Goal: Task Accomplishment & Management: Use online tool/utility

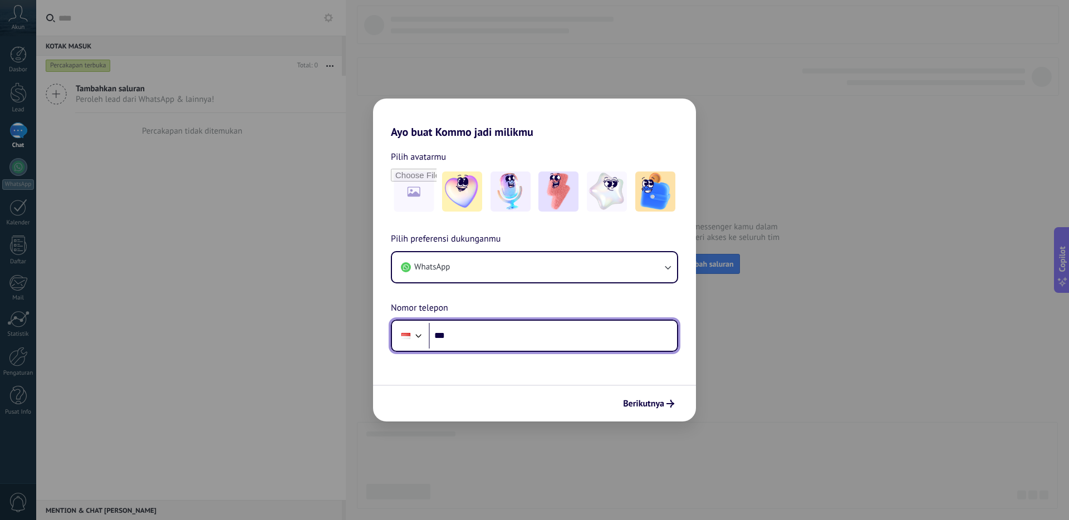
click at [478, 341] on input "***" at bounding box center [553, 336] width 248 height 26
drag, startPoint x: 443, startPoint y: 337, endPoint x: 449, endPoint y: 335, distance: 7.2
click at [443, 337] on input "***" at bounding box center [553, 336] width 248 height 26
click at [461, 330] on input "***" at bounding box center [553, 336] width 248 height 26
click at [461, 346] on input "***" at bounding box center [553, 336] width 248 height 26
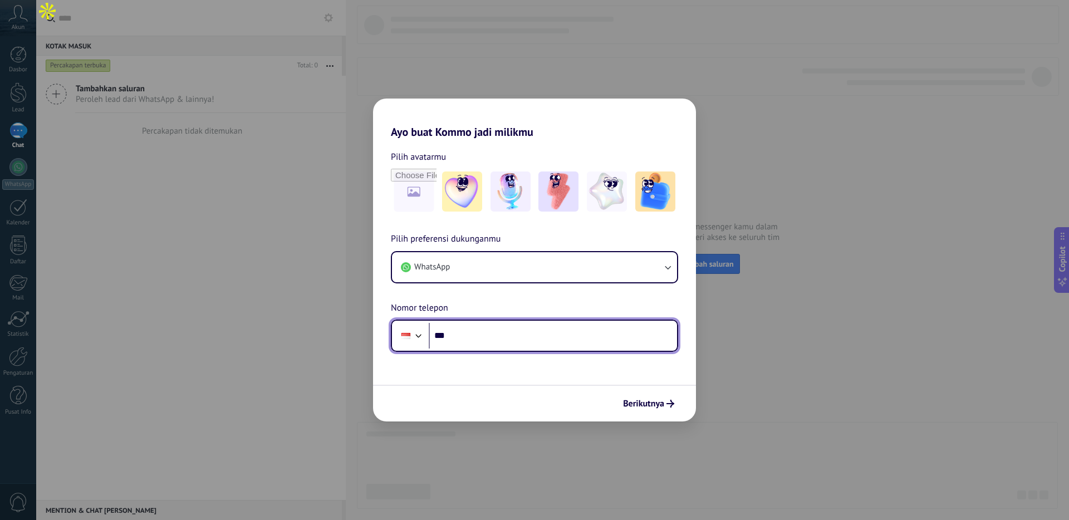
paste input "**********"
type input "**********"
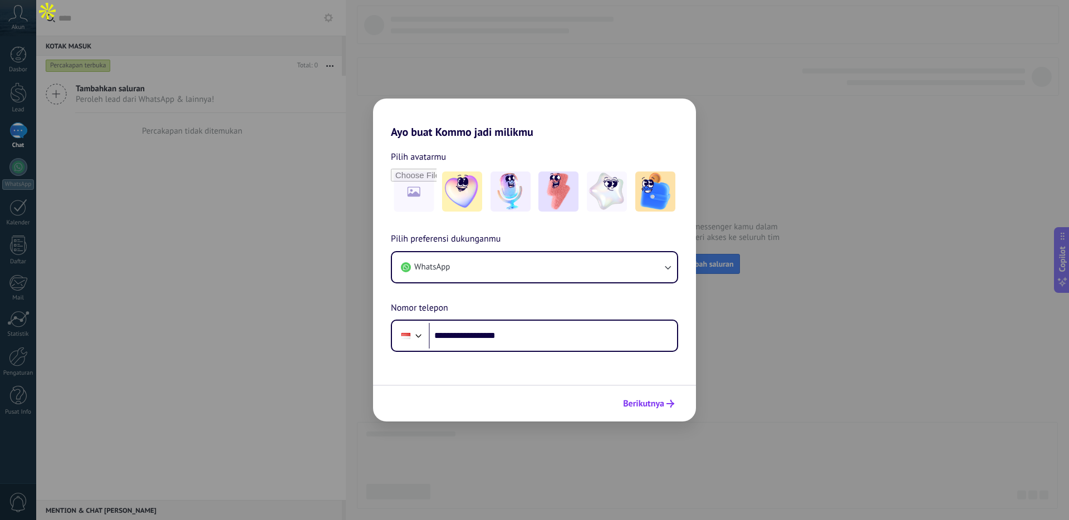
click at [643, 402] on span "Berikutnya" at bounding box center [643, 404] width 41 height 8
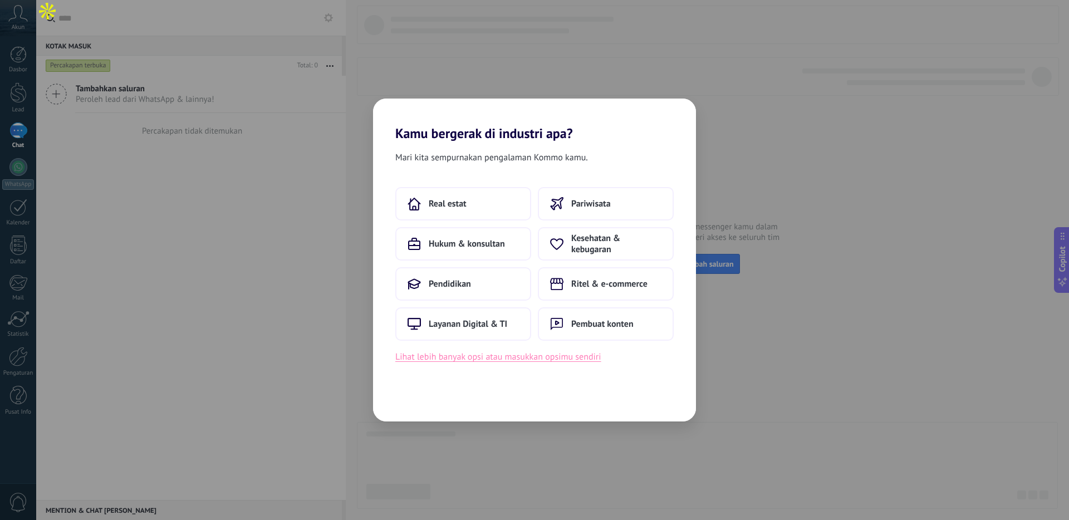
click at [527, 351] on button "Lihat lebih banyak opsi atau masukkan opsimu sendiri" at bounding box center [498, 357] width 206 height 14
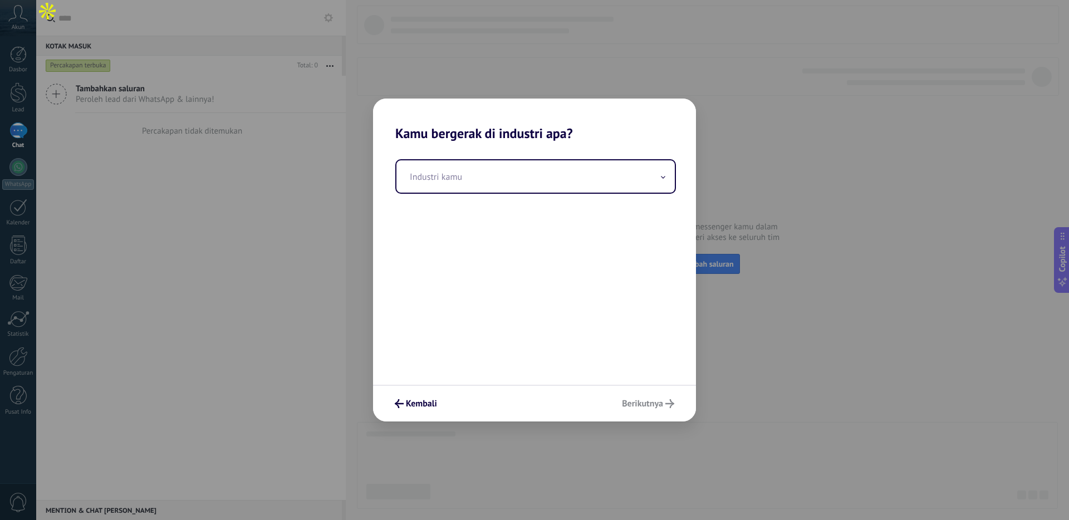
click at [488, 202] on div "Industri kamu" at bounding box center [534, 262] width 323 height 243
click at [493, 196] on div "Industri kamu" at bounding box center [534, 262] width 323 height 243
click at [492, 185] on input "text" at bounding box center [535, 176] width 278 height 32
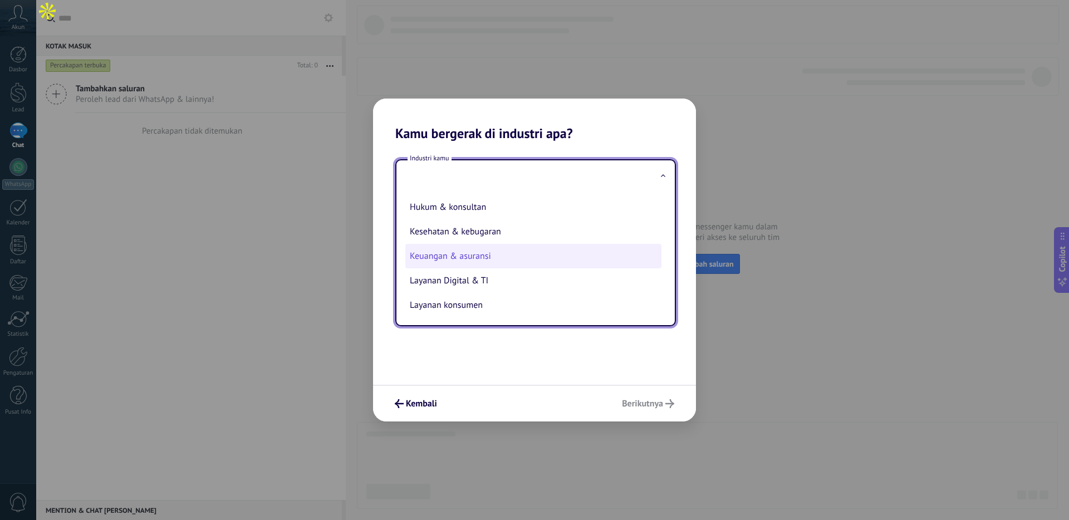
click at [509, 251] on li "Keuangan & asuransi" at bounding box center [533, 256] width 256 height 24
type input "**********"
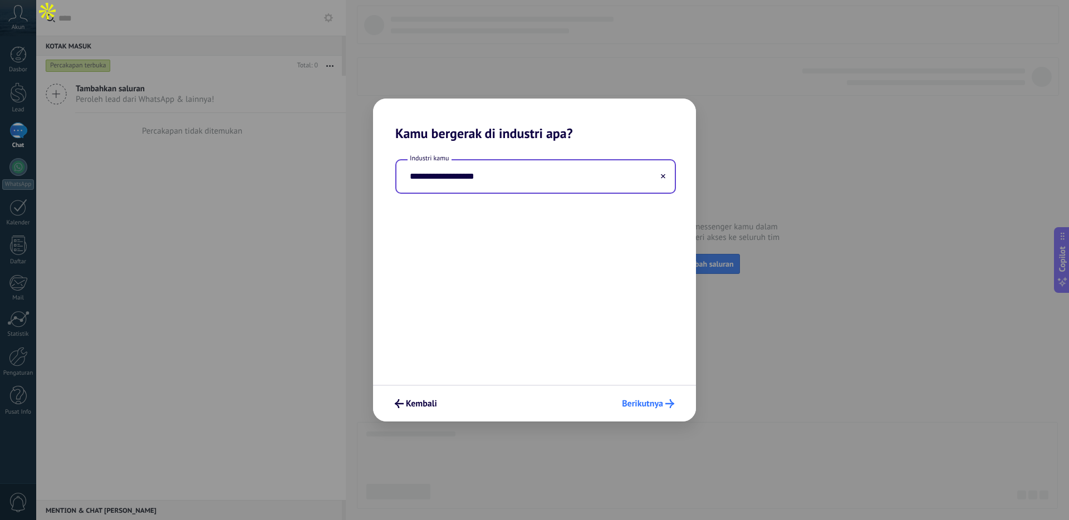
click at [642, 400] on span "Berikutnya" at bounding box center [642, 404] width 41 height 8
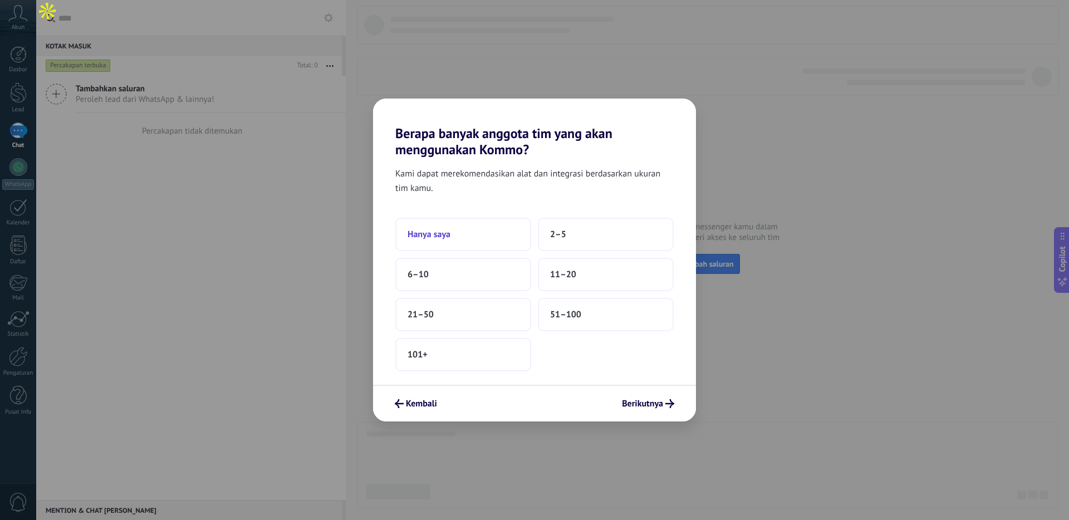
click at [510, 240] on button "Hanya saya" at bounding box center [463, 234] width 136 height 33
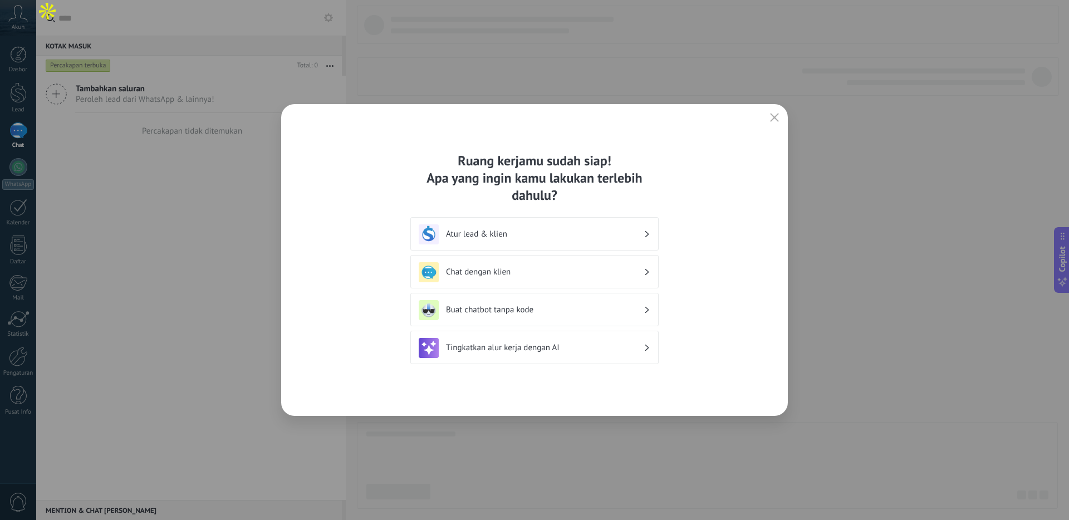
click at [568, 243] on div "Atur lead & klien" at bounding box center [535, 234] width 232 height 20
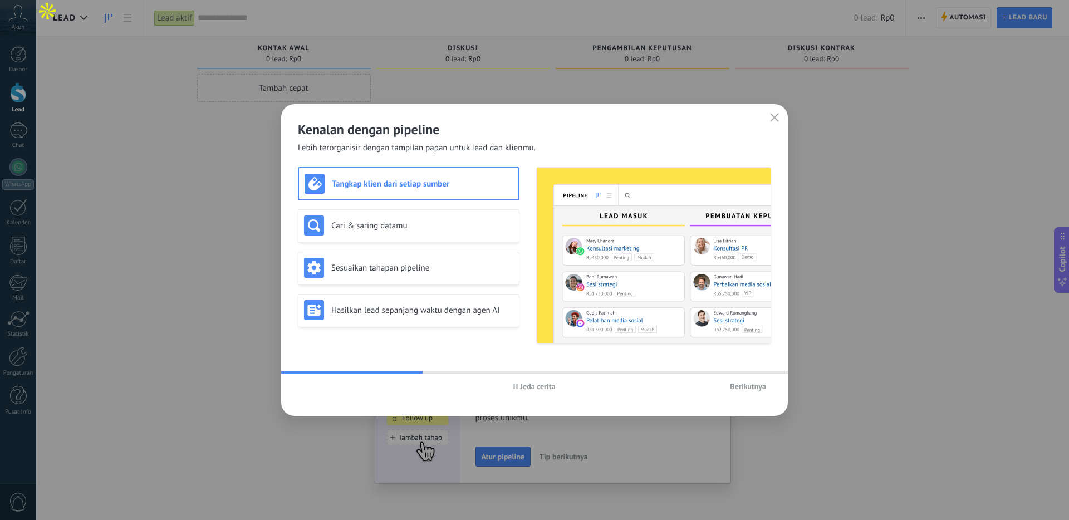
click at [738, 389] on span "Berikutnya" at bounding box center [748, 386] width 36 height 8
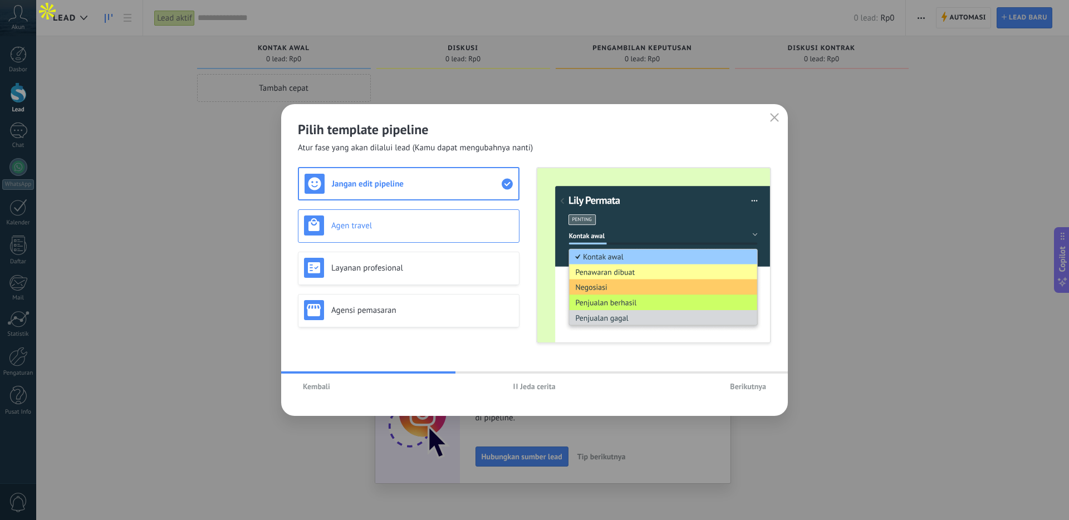
click at [407, 222] on h3 "Agen travel" at bounding box center [422, 225] width 182 height 11
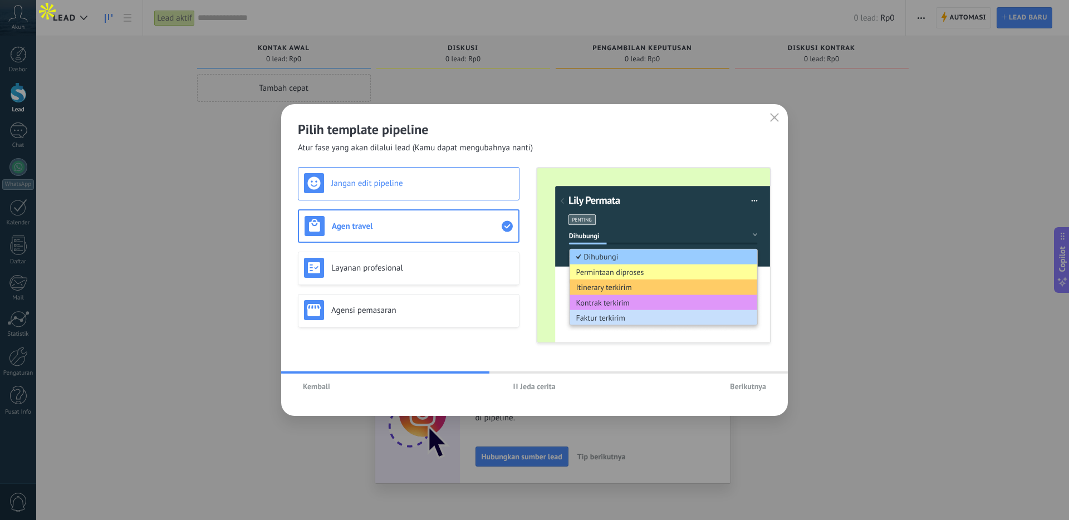
click at [410, 195] on div "Jangan edit pipeline" at bounding box center [409, 183] width 222 height 33
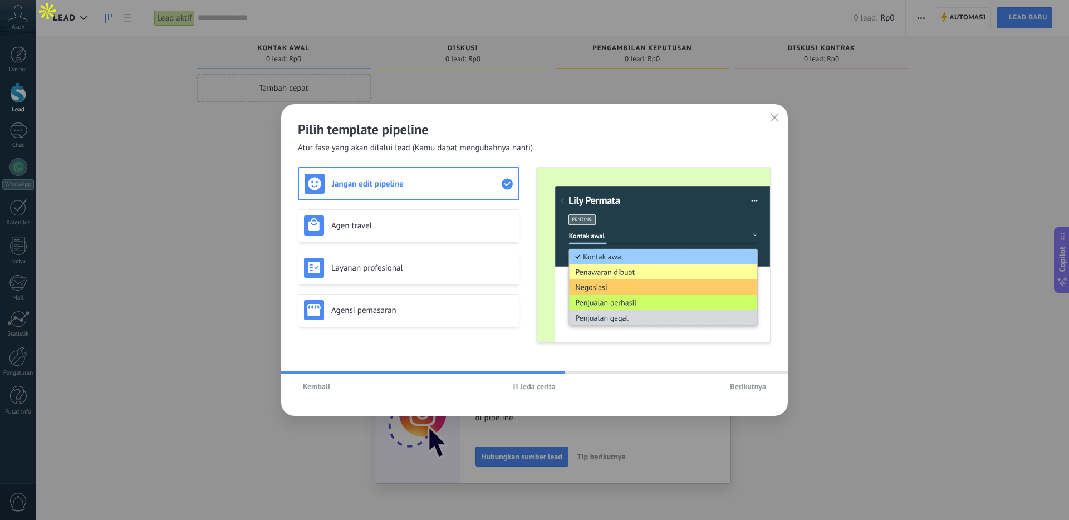
click at [412, 292] on div "Jangan edit pipeline Agen travel Layanan profesional Agensi pemasaran" at bounding box center [409, 255] width 222 height 176
click at [411, 306] on h3 "Agensi pemasaran" at bounding box center [422, 310] width 182 height 11
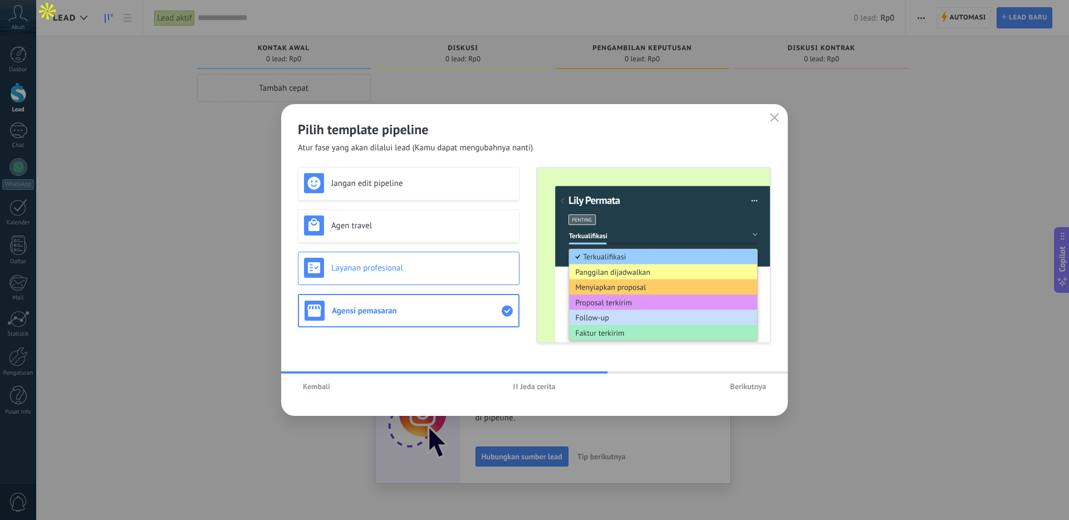
click at [410, 264] on h3 "Layanan profesional" at bounding box center [422, 268] width 182 height 11
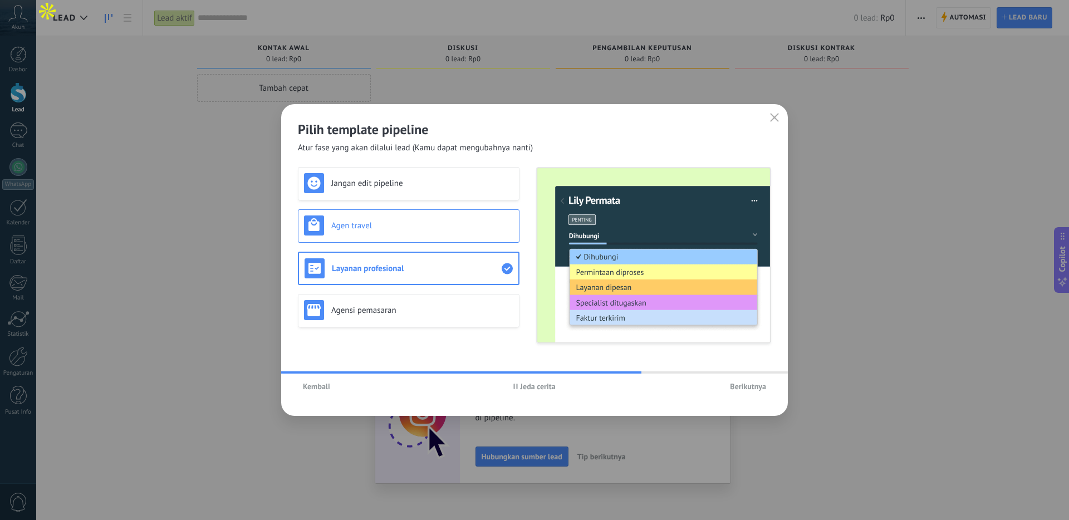
click at [417, 230] on h3 "Agen travel" at bounding box center [422, 225] width 182 height 11
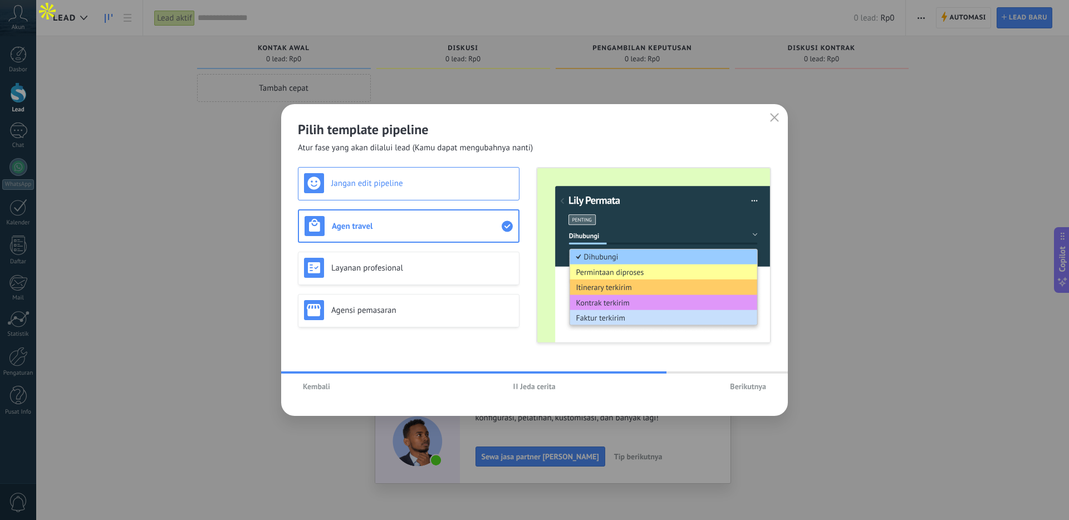
click at [420, 188] on h3 "Jangan edit pipeline" at bounding box center [422, 183] width 182 height 11
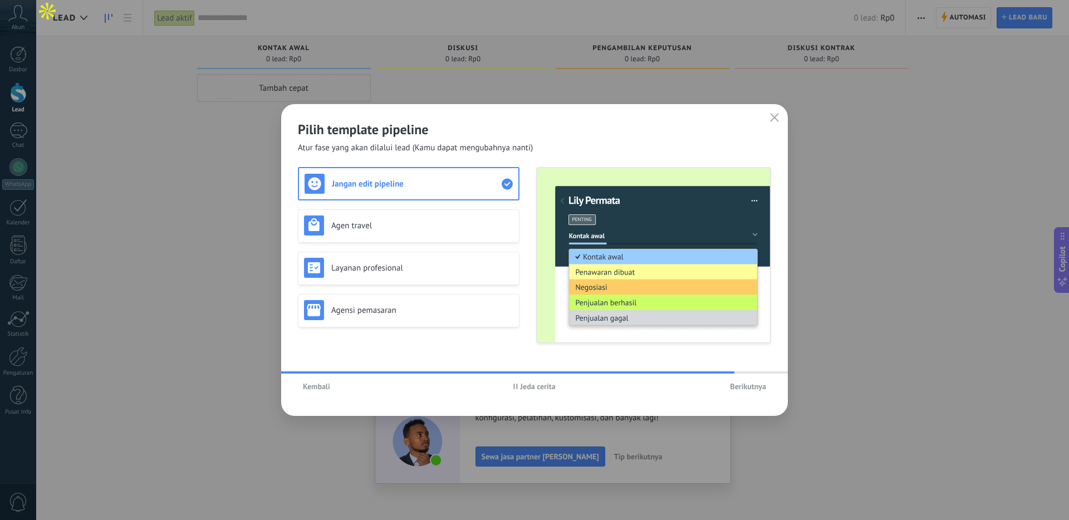
click at [749, 386] on span "Berikutnya" at bounding box center [748, 386] width 36 height 8
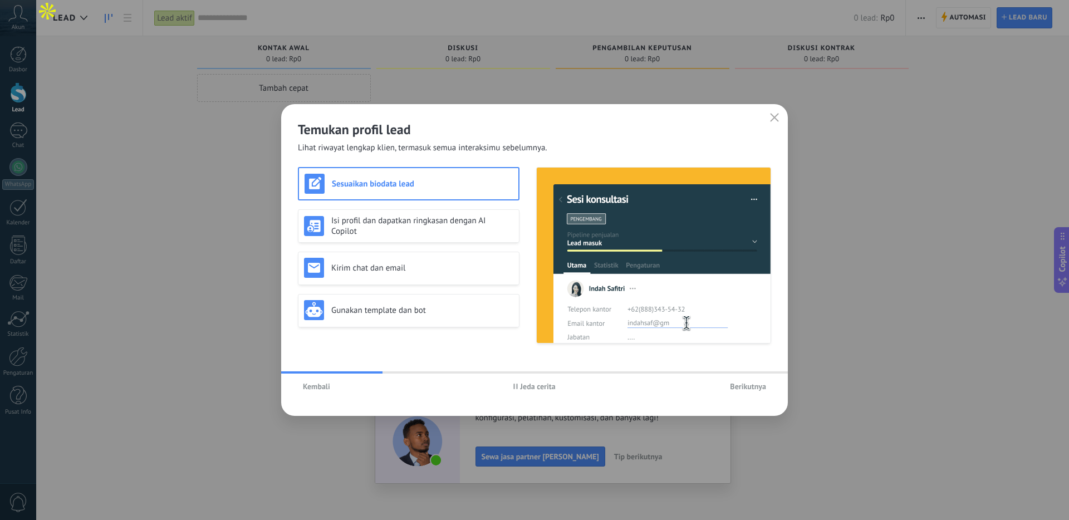
click at [749, 386] on span "Berikutnya" at bounding box center [748, 386] width 36 height 8
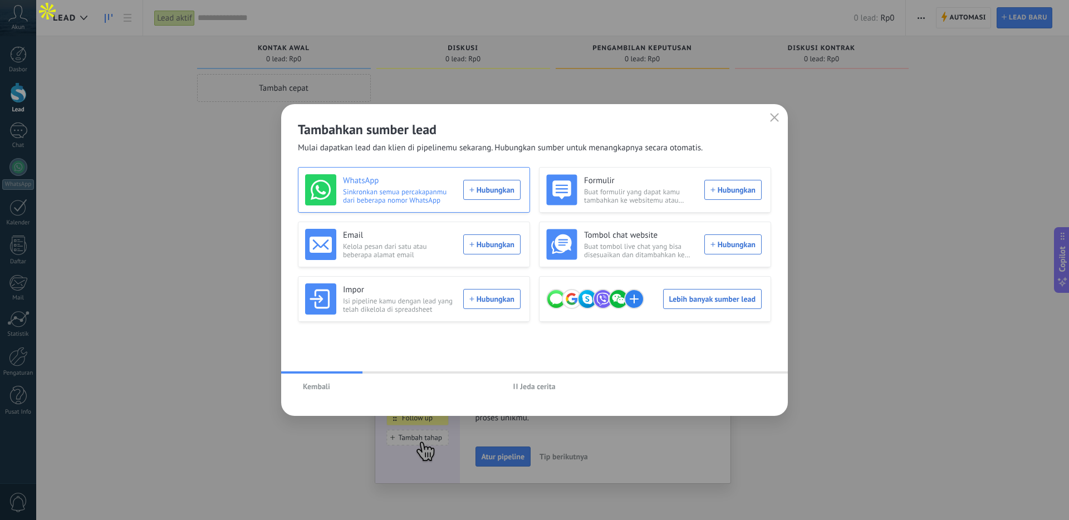
click at [485, 188] on div "WhatsApp Sinkronkan semua percakapanmu dari beberapa nomor WhatsApp Hubungkan" at bounding box center [412, 189] width 215 height 31
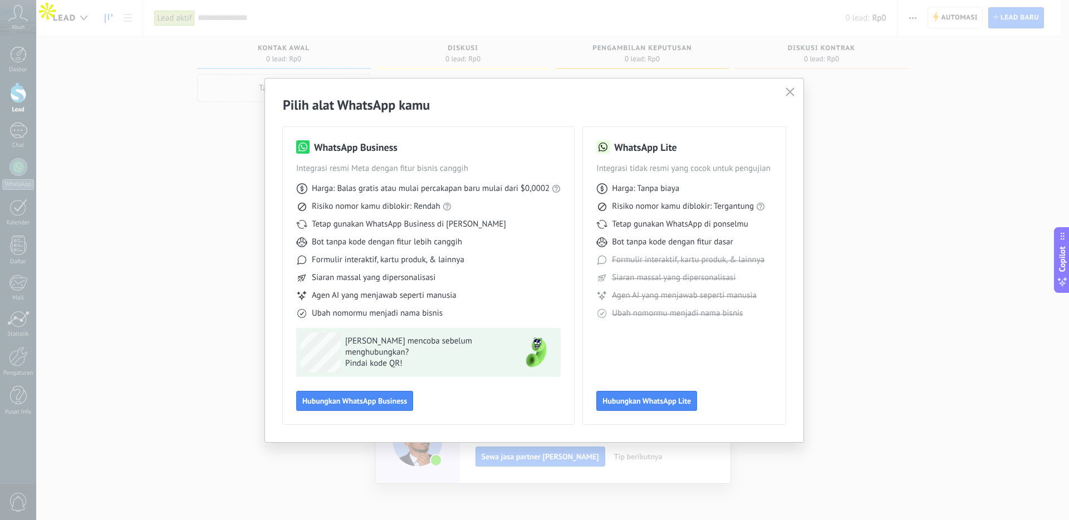
click at [324, 280] on span "Siaran massal yang dipersonalisasi" at bounding box center [374, 277] width 124 height 11
click at [317, 266] on div "Harga: Balas gratis atau mulai percakapan baru mulai dari $0,0002 Risiko nomor …" at bounding box center [428, 246] width 264 height 145
drag, startPoint x: 318, startPoint y: 272, endPoint x: 433, endPoint y: 272, distance: 114.7
click at [433, 272] on span "Siaran massal yang dipersonalisasi" at bounding box center [374, 277] width 124 height 11
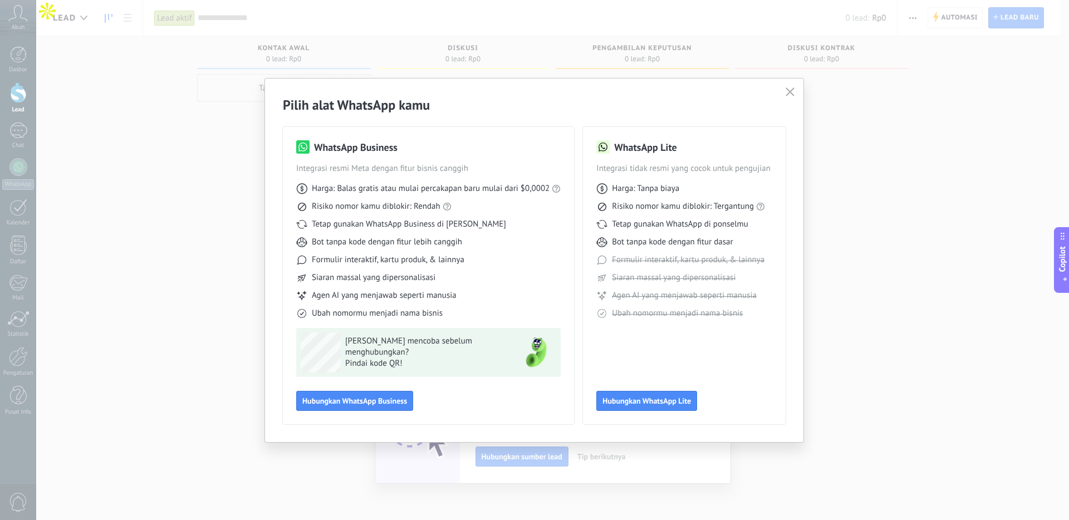
click at [447, 276] on div "Siaran massal yang dipersonalisasi" at bounding box center [428, 277] width 264 height 11
drag, startPoint x: 447, startPoint y: 276, endPoint x: 296, endPoint y: 283, distance: 151.0
click at [296, 283] on div "Harga: Balas gratis atau mulai percakapan baru mulai dari $0,0002 Risiko nomor …" at bounding box center [428, 246] width 264 height 145
click at [419, 203] on span "Risiko nomor kamu diblokir: Rendah" at bounding box center [376, 206] width 129 height 11
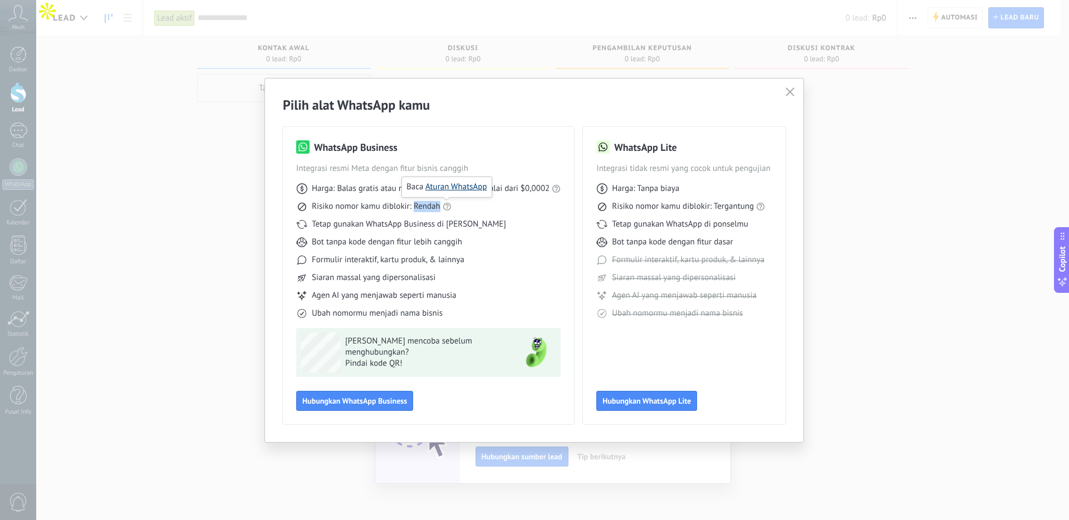
click at [451, 189] on link "Aturan WhatsApp" at bounding box center [456, 186] width 62 height 11
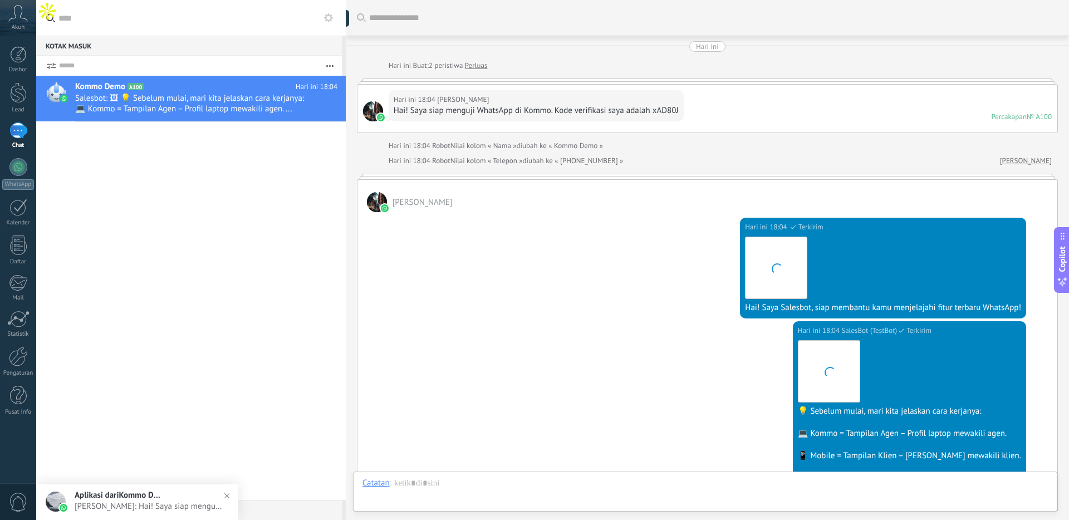
scroll to position [218, 0]
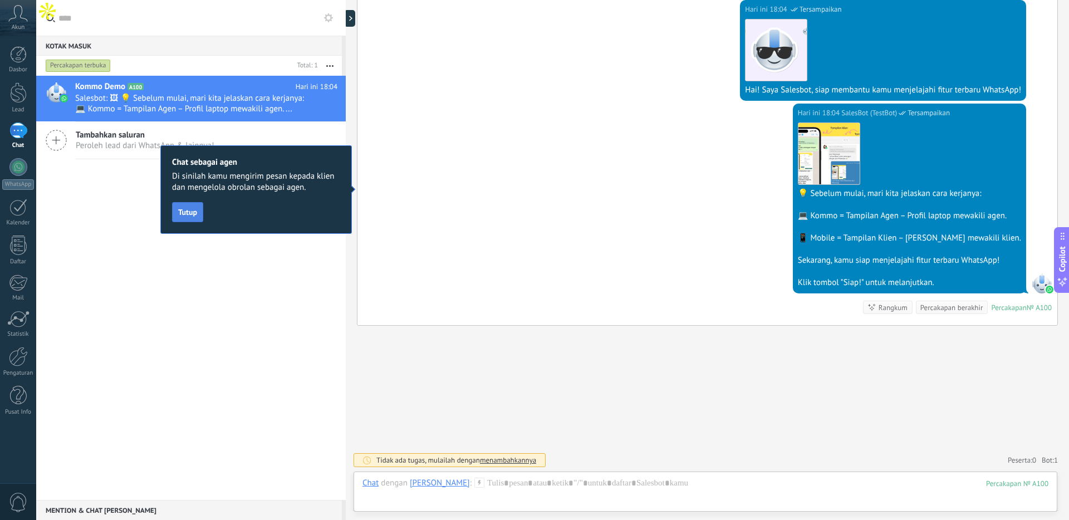
click at [186, 217] on button "Tutup" at bounding box center [187, 212] width 31 height 20
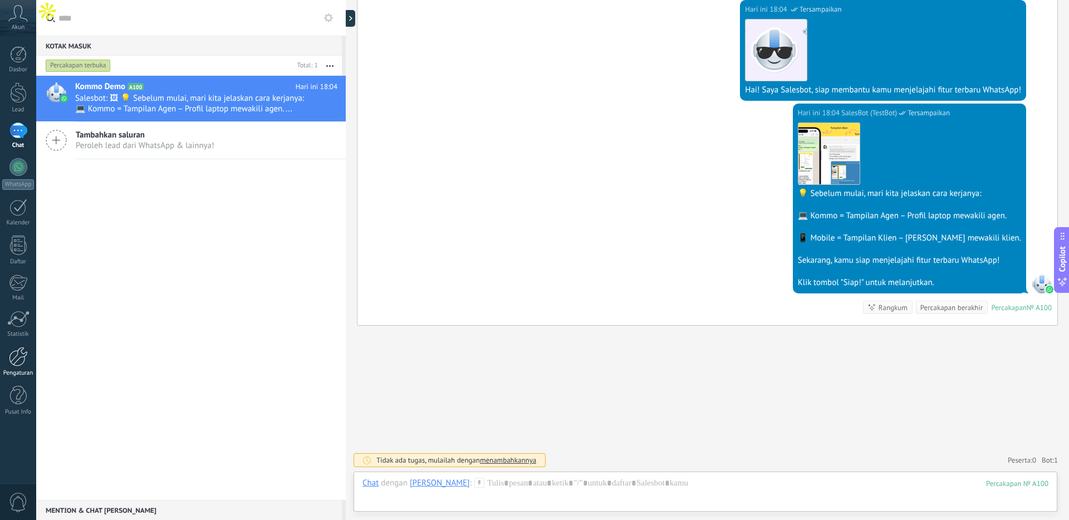
click at [23, 347] on div at bounding box center [18, 356] width 19 height 19
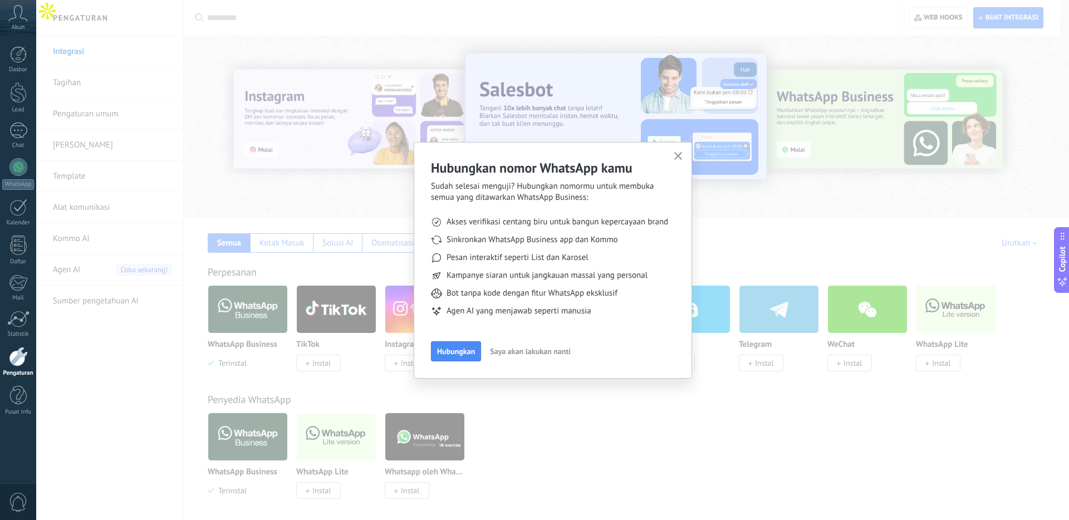
click at [678, 151] on button "button" at bounding box center [678, 156] width 14 height 15
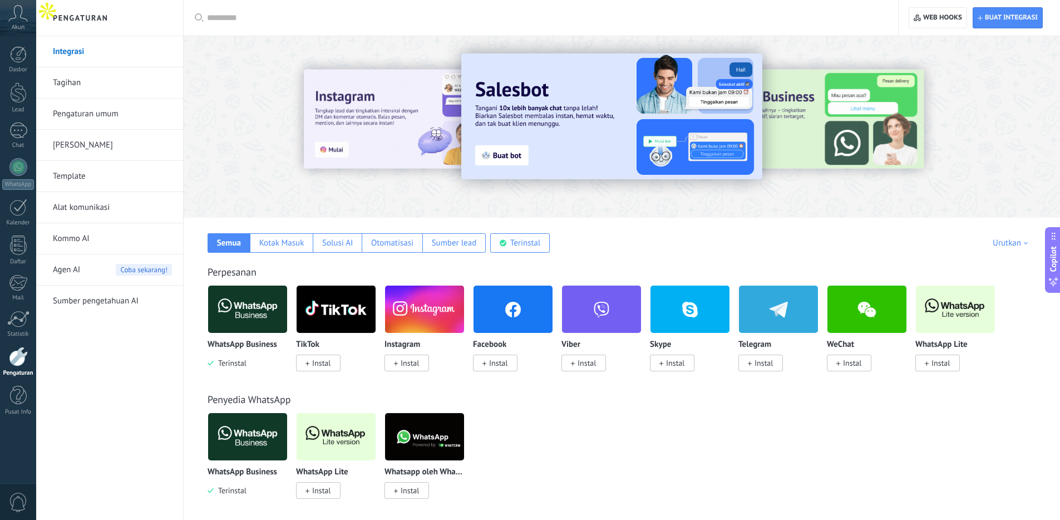
click at [104, 184] on link "Template" at bounding box center [112, 176] width 119 height 31
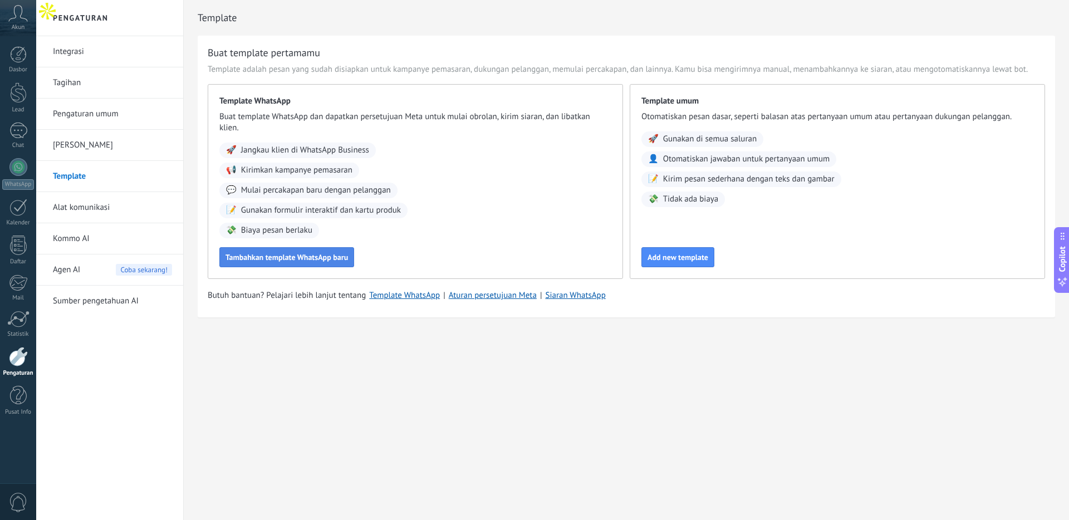
click at [321, 258] on span "Tambahkan template WhatsApp baru" at bounding box center [286, 257] width 122 height 8
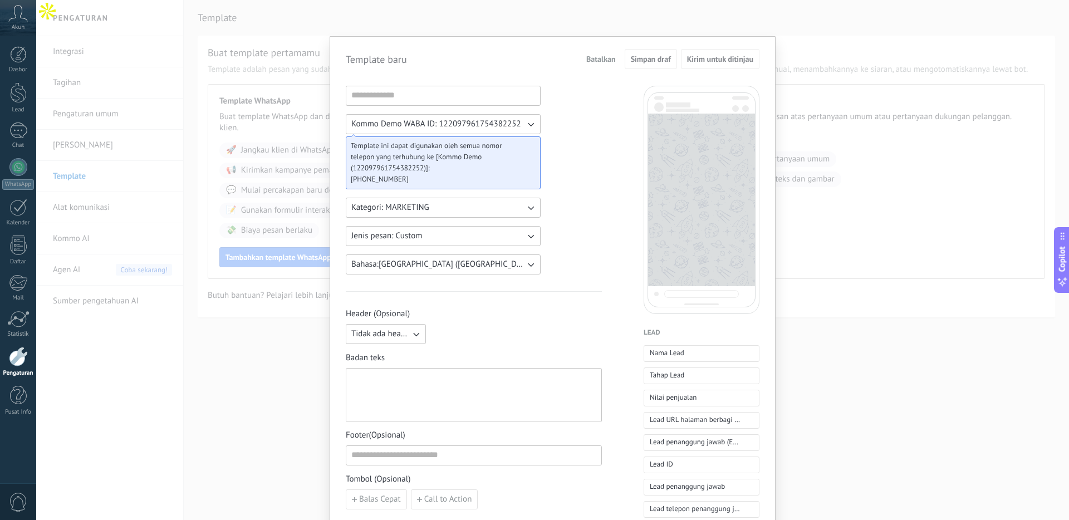
click at [525, 127] on icon "button" at bounding box center [530, 124] width 11 height 11
click at [527, 127] on icon "button" at bounding box center [530, 124] width 11 height 11
click at [527, 127] on li "Kommo Demo WABA ID: 122097961754382252" at bounding box center [439, 124] width 201 height 19
click at [527, 127] on icon "button" at bounding box center [530, 124] width 11 height 11
click at [527, 126] on li "Kommo Demo WABA ID: 122097961754382252" at bounding box center [439, 124] width 201 height 19
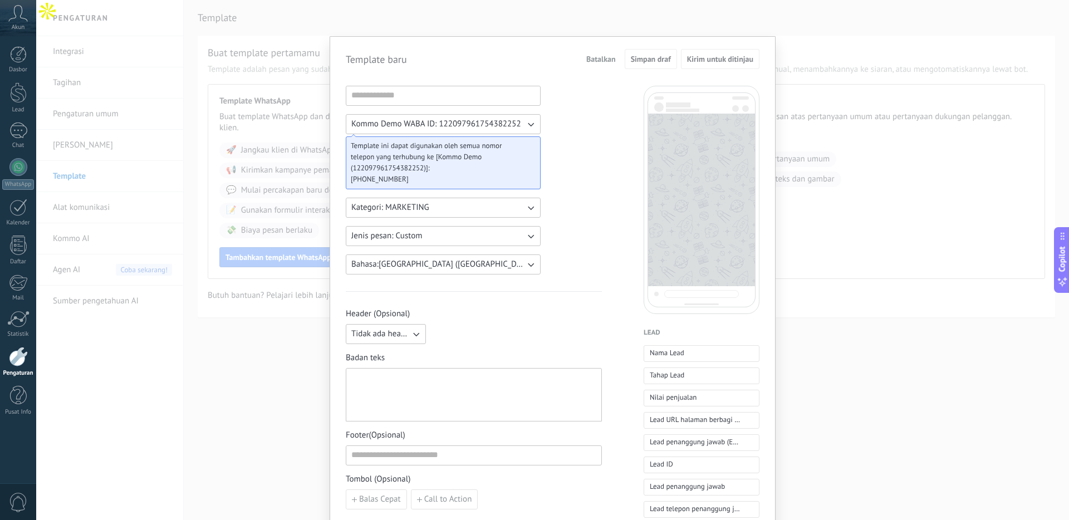
click at [569, 145] on div "Kommo Demo WABA ID: 122097961754382252 Template ini dapat digunakan oleh semua …" at bounding box center [474, 462] width 256 height 752
click at [482, 209] on button "Kategori: MARKETING" at bounding box center [443, 208] width 195 height 20
click at [562, 204] on div "Kommo Demo WABA ID: 122097961754382252 Template ini dapat digunakan oleh semua …" at bounding box center [474, 462] width 256 height 752
click at [468, 100] on input at bounding box center [443, 95] width 194 height 18
click at [470, 117] on button "Kommo Demo WABA ID: 122097961754382252" at bounding box center [443, 124] width 195 height 20
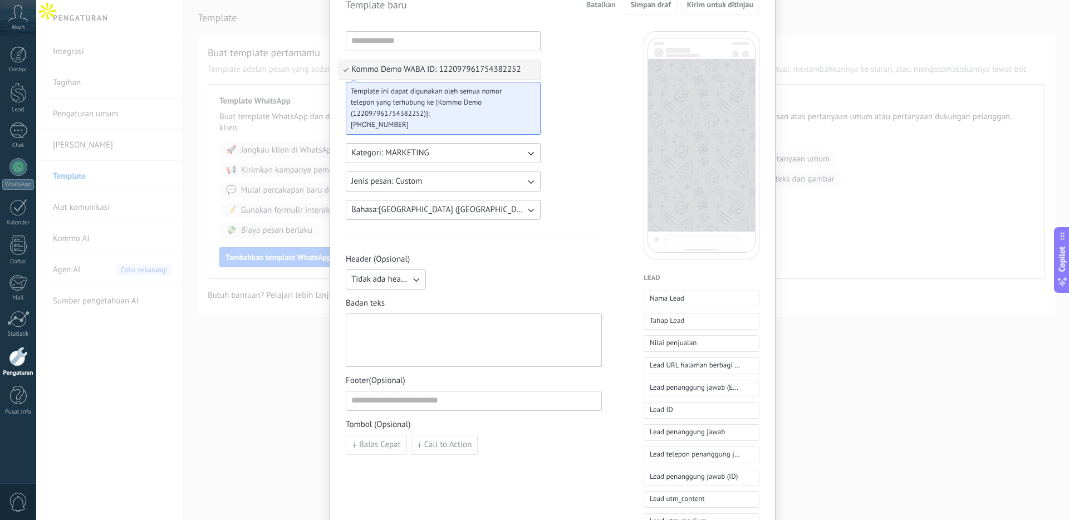
scroll to position [105, 0]
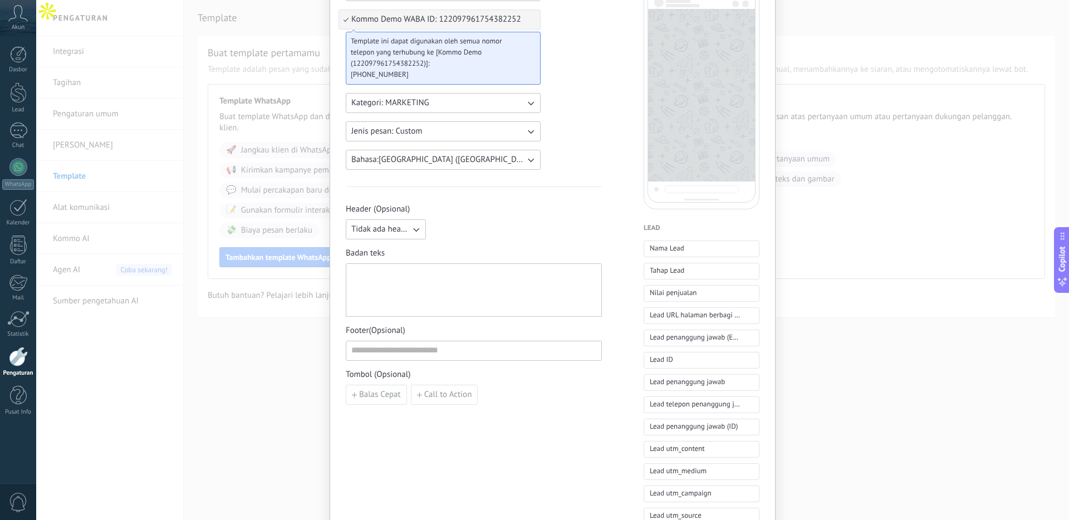
click at [414, 226] on icon "button" at bounding box center [415, 229] width 11 height 11
click at [477, 239] on div "Tidak ada header Tidak ada header Teks Gambar atau file" at bounding box center [474, 229] width 256 height 20
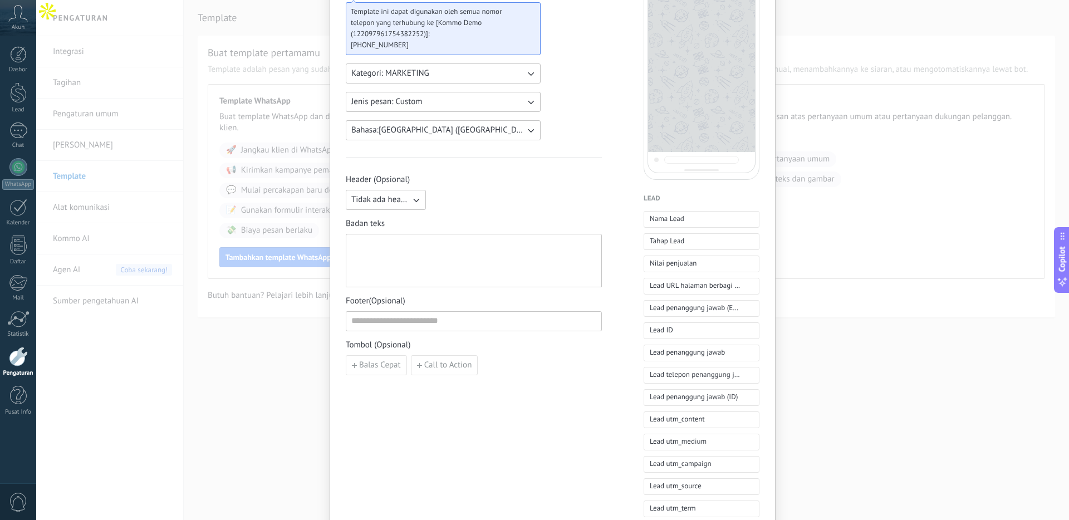
scroll to position [235, 0]
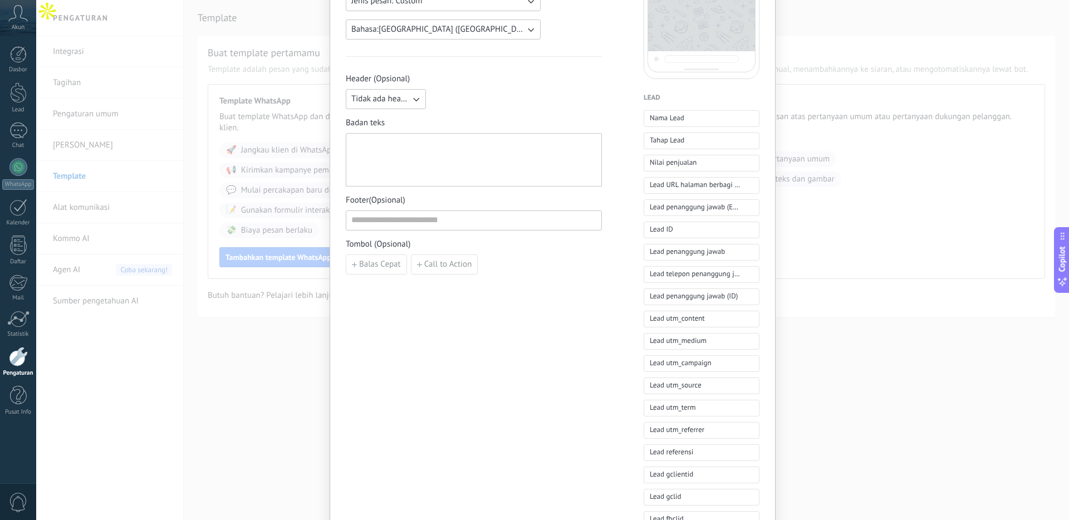
drag, startPoint x: 688, startPoint y: 117, endPoint x: 510, endPoint y: 176, distance: 187.1
click at [510, 176] on div "Kommo Demo WABA ID: 122097961754382252 Template ini dapat digunakan oleh semua …" at bounding box center [553, 227] width 414 height 752
click at [510, 176] on div at bounding box center [473, 160] width 245 height 44
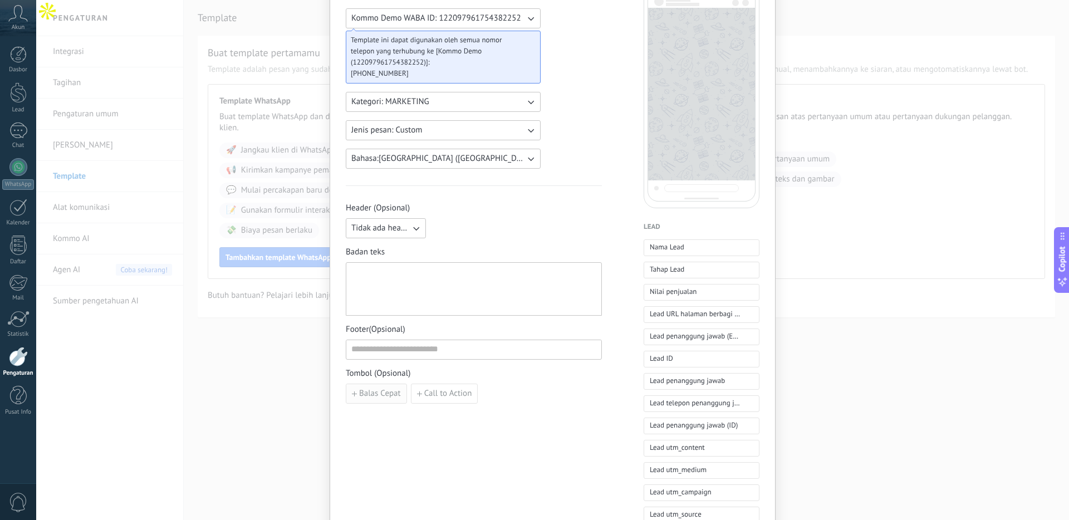
scroll to position [0, 0]
